Goal: Navigation & Orientation: Find specific page/section

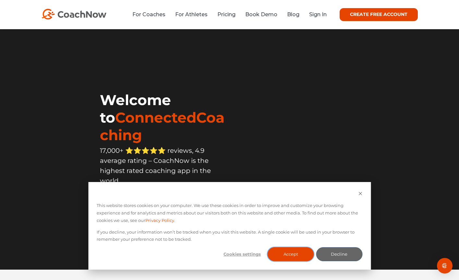
click at [290, 255] on button "Accept" at bounding box center [291, 254] width 46 height 14
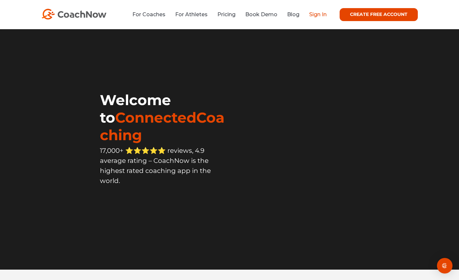
click at [316, 14] on link "Sign In" at bounding box center [318, 14] width 18 height 6
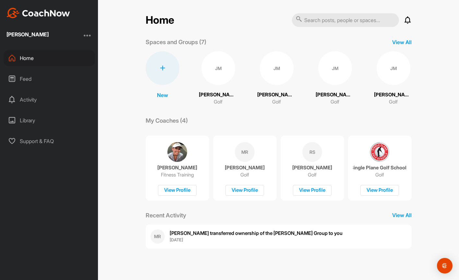
click at [222, 68] on div "JM" at bounding box center [219, 68] width 34 height 34
click at [380, 154] on img at bounding box center [380, 152] width 20 height 20
click at [393, 68] on div "JM" at bounding box center [394, 68] width 34 height 34
click at [336, 71] on div "JM" at bounding box center [335, 68] width 34 height 34
click at [401, 215] on p "View All" at bounding box center [401, 215] width 19 height 8
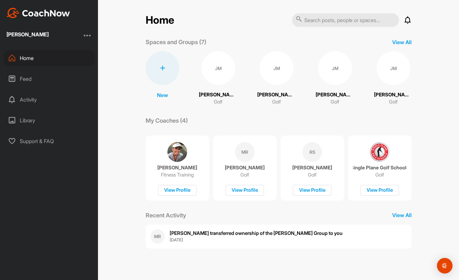
click at [25, 57] on div "Home" at bounding box center [50, 58] width 92 height 16
click at [25, 58] on div "Home" at bounding box center [50, 58] width 92 height 16
click at [248, 154] on div "MR" at bounding box center [245, 152] width 20 height 20
click at [380, 150] on img at bounding box center [380, 152] width 20 height 20
click at [158, 237] on div "MR" at bounding box center [158, 236] width 14 height 14
